Goal: Task Accomplishment & Management: Manage account settings

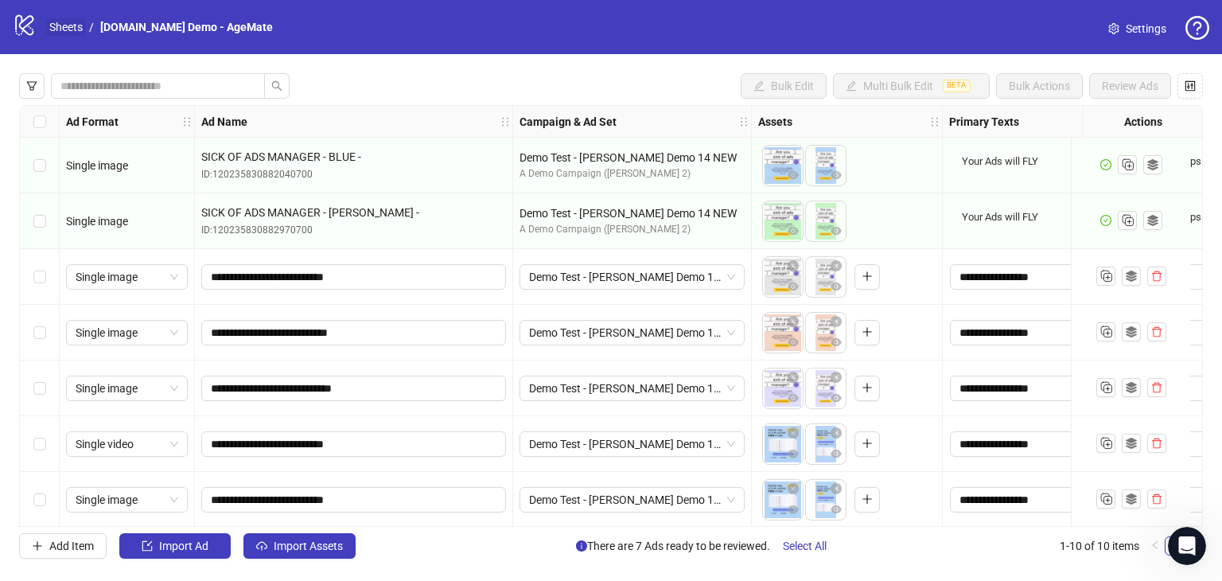
click at [70, 21] on link "Sheets" at bounding box center [66, 27] width 40 height 18
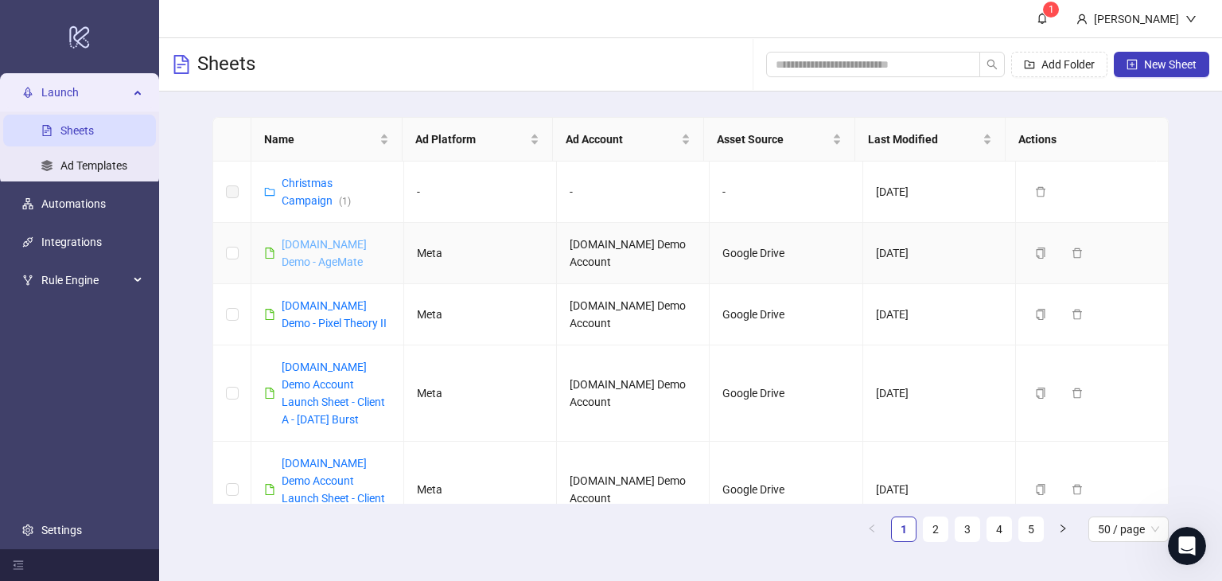
click at [312, 260] on link "[DOMAIN_NAME] Demo - AgeMate" at bounding box center [324, 253] width 85 height 30
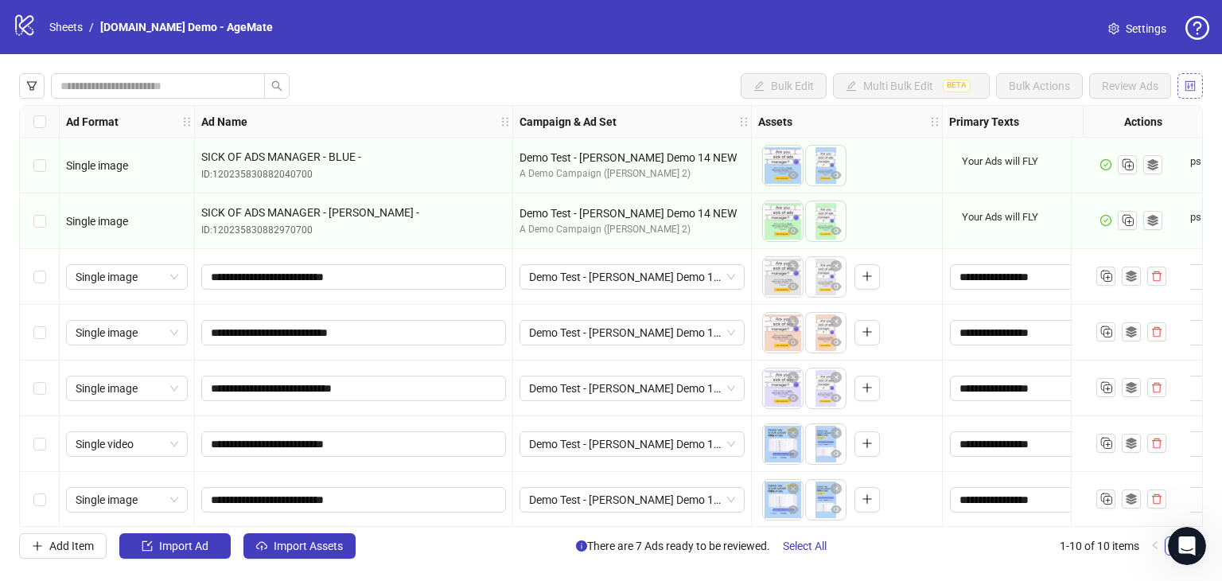
click at [1187, 85] on icon "control" at bounding box center [1190, 85] width 10 height 10
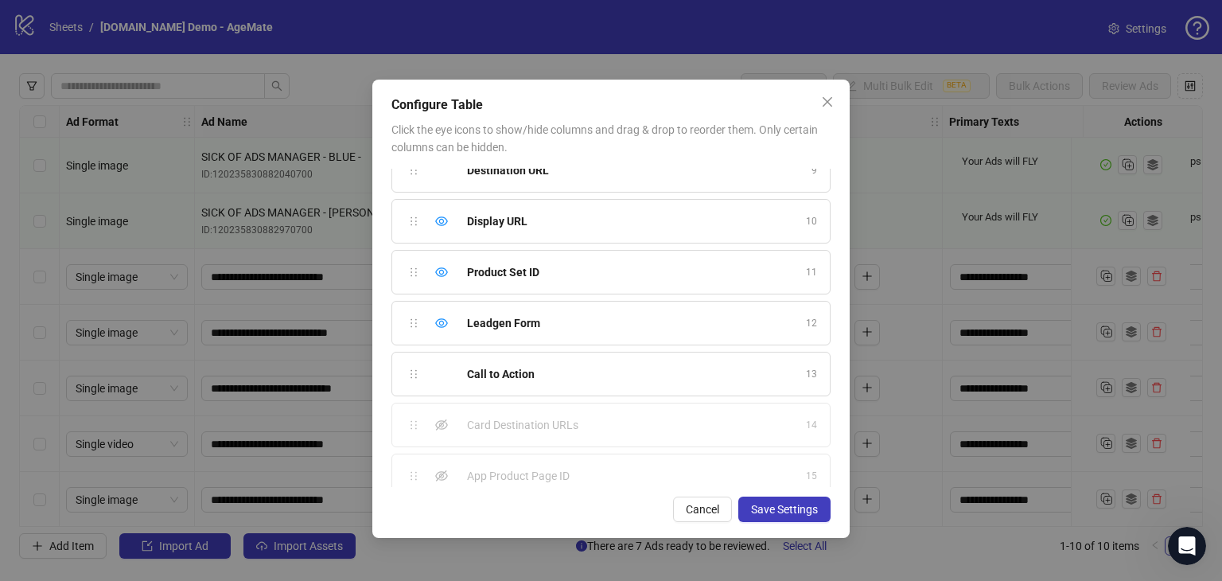
scroll to position [383, 0]
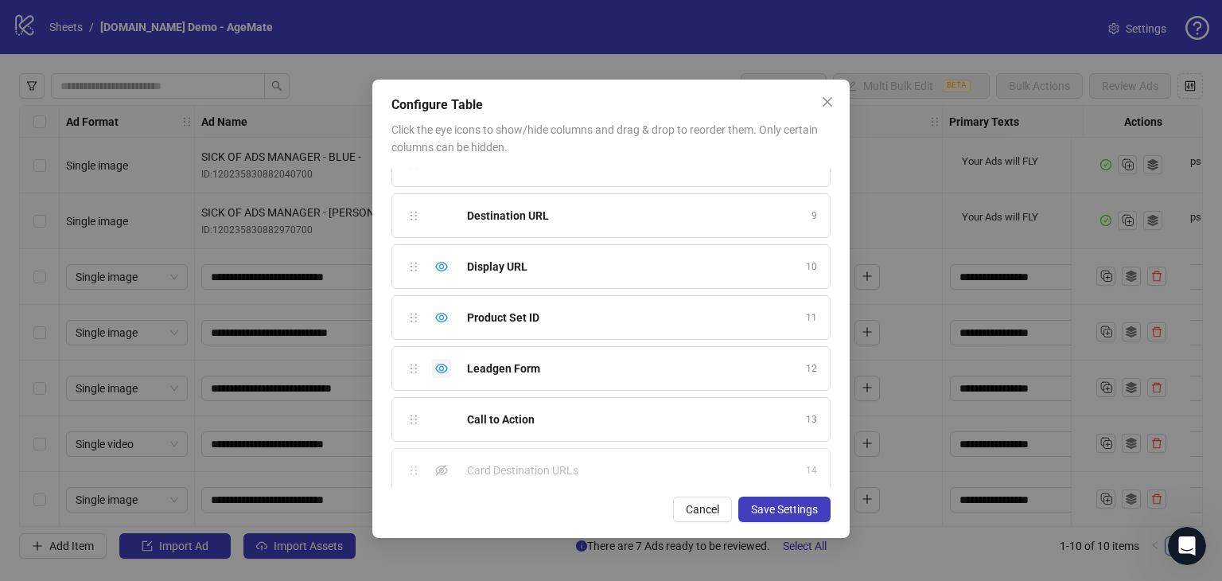
click at [436, 362] on icon "eye" at bounding box center [441, 368] width 13 height 13
click at [438, 318] on icon "eye" at bounding box center [441, 317] width 13 height 13
click at [442, 263] on icon "eye" at bounding box center [441, 266] width 13 height 13
click at [757, 516] on button "Save Settings" at bounding box center [784, 508] width 92 height 25
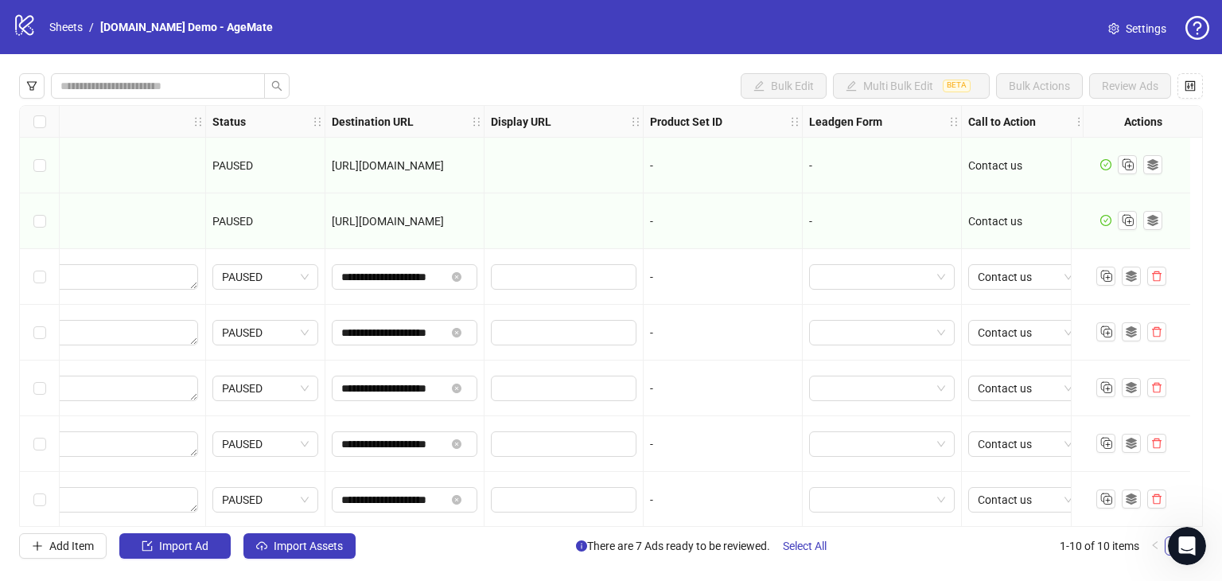
scroll to position [0, 1391]
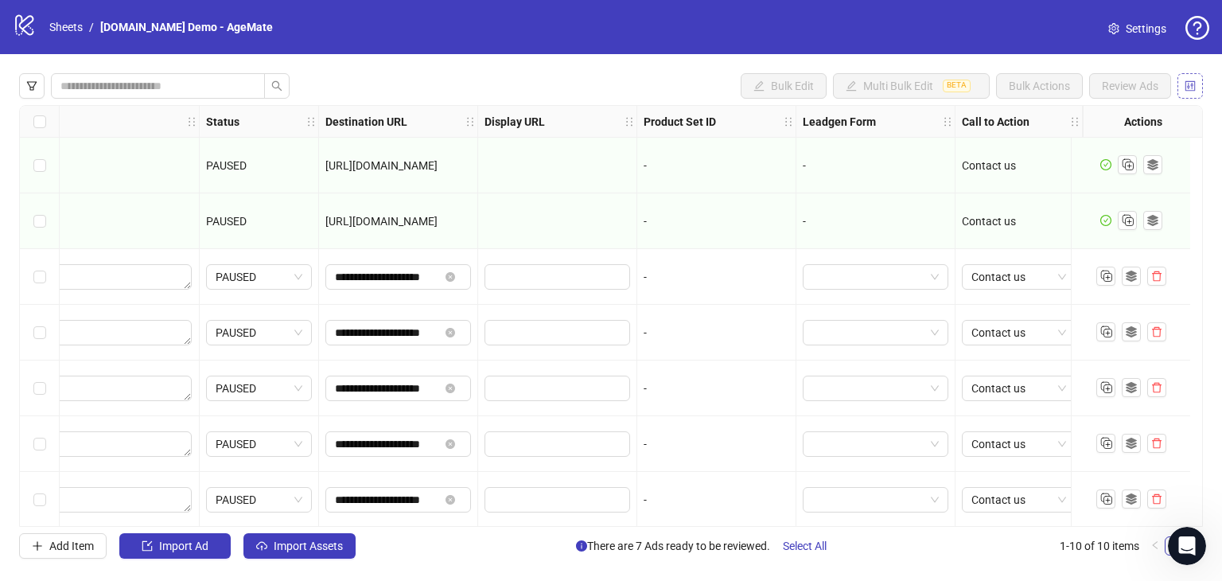
click at [1197, 83] on button "button" at bounding box center [1189, 85] width 25 height 25
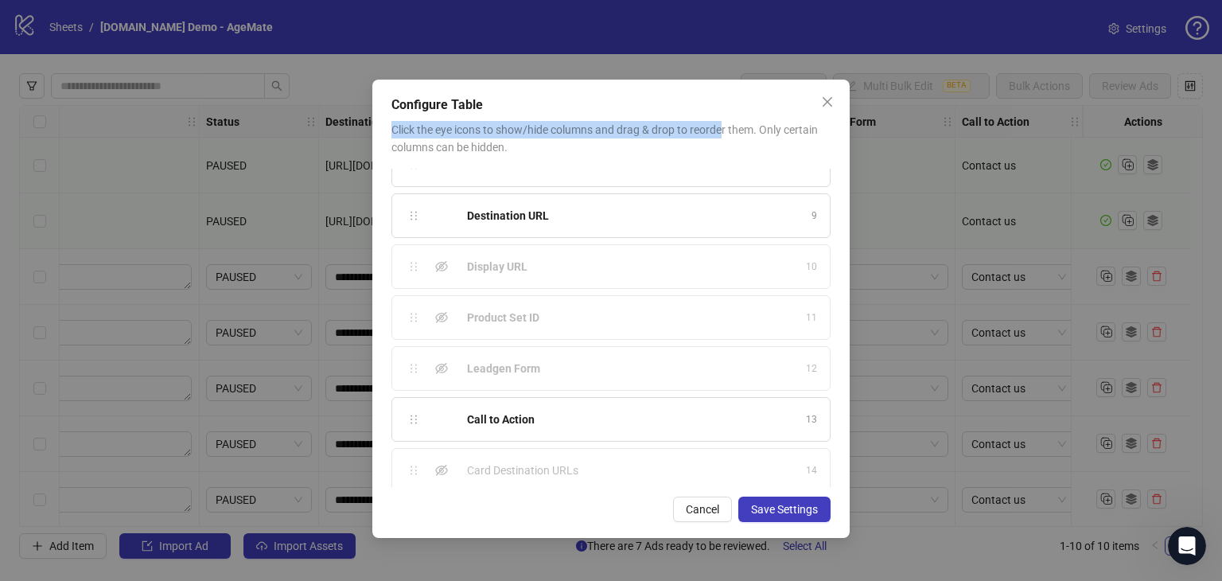
drag, startPoint x: 689, startPoint y: 88, endPoint x: 722, endPoint y: 115, distance: 42.5
click at [722, 115] on div "Configure Table Click the eye icons to show/hide columns and drag & drop to reo…" at bounding box center [610, 309] width 477 height 458
click at [620, 102] on div "Configure Table" at bounding box center [610, 104] width 439 height 19
